Goal: Information Seeking & Learning: Compare options

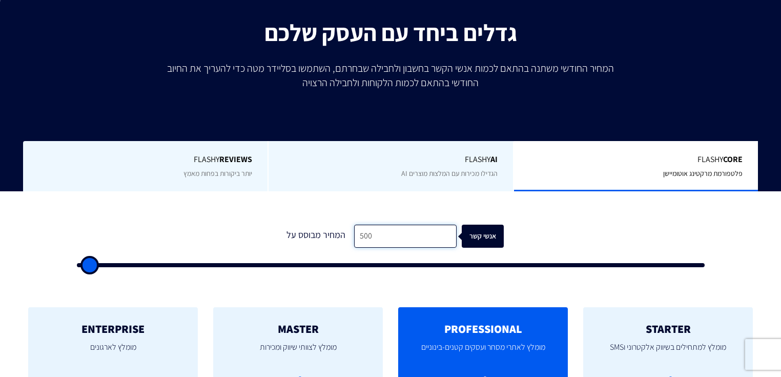
click at [427, 237] on input "500" at bounding box center [405, 235] width 102 height 23
click at [426, 237] on input "500" at bounding box center [405, 235] width 102 height 23
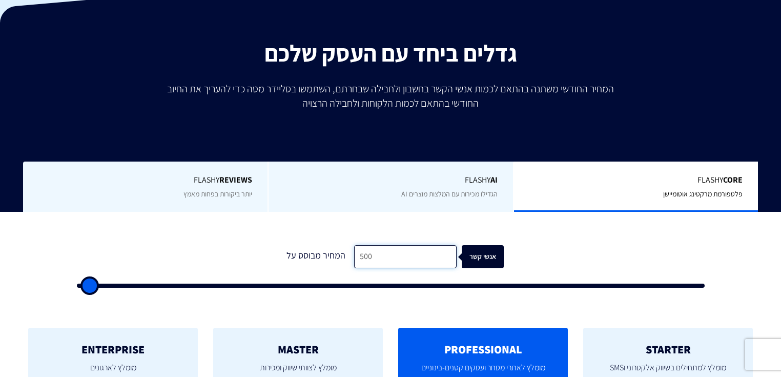
type input "2"
type input "500"
type input "22"
type input "500"
type input "225"
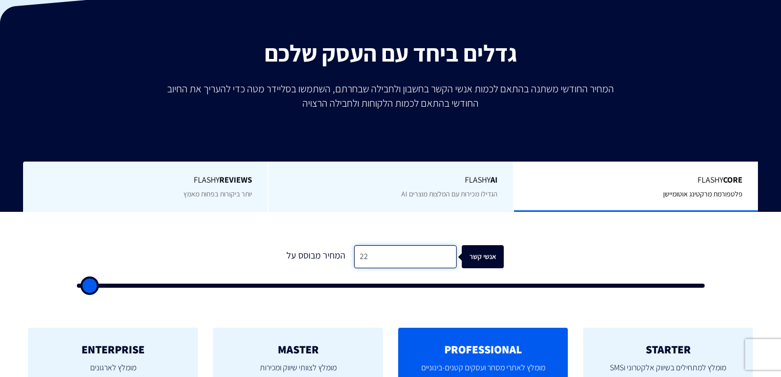
type input "500"
type input "2,252"
type input "2500"
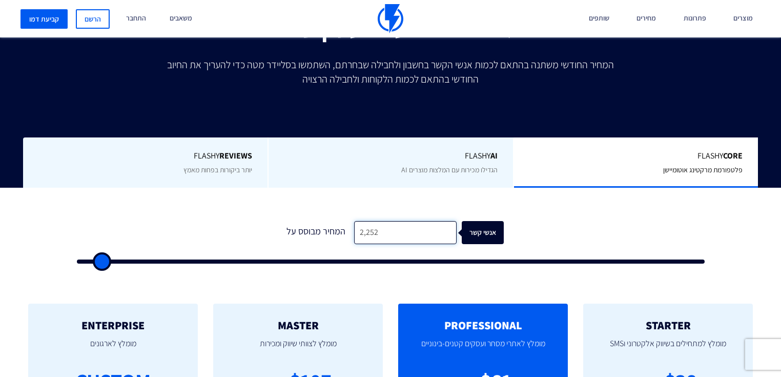
scroll to position [246, 0]
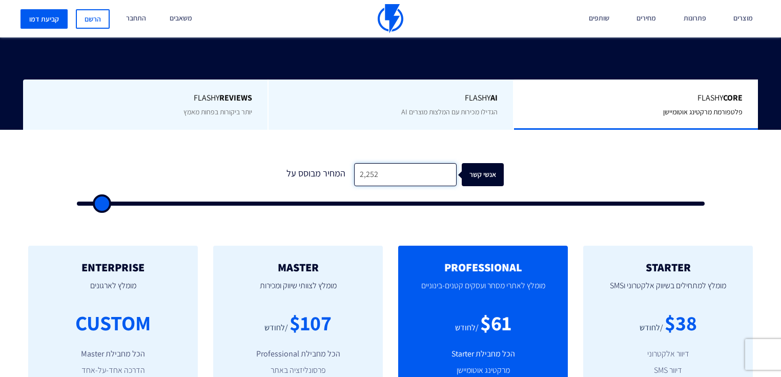
type input "2,252"
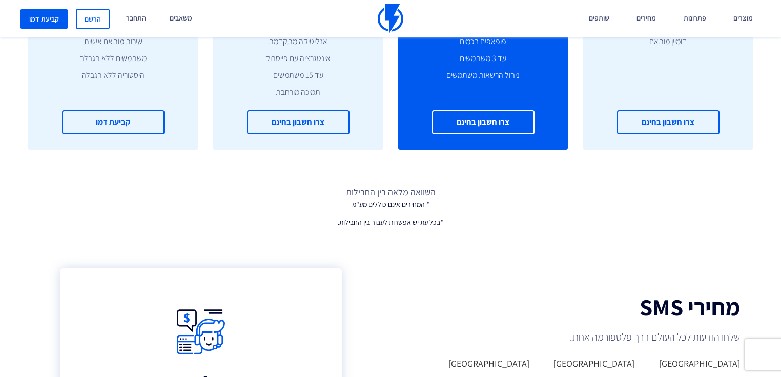
scroll to position [615, 0]
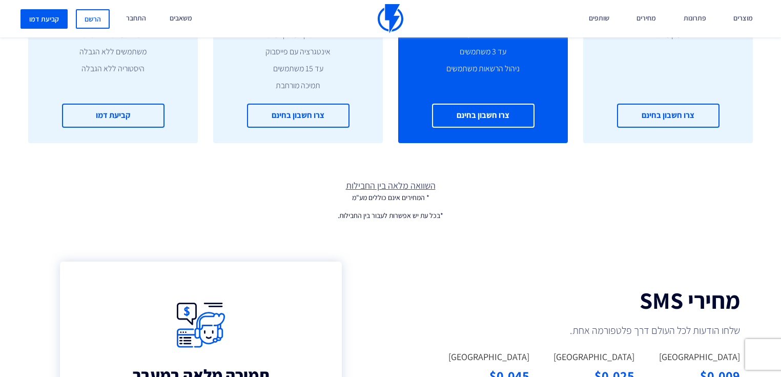
click at [384, 179] on link "השוואה מלאה בין החבילות" at bounding box center [390, 185] width 781 height 13
